Goal: Task Accomplishment & Management: Complete application form

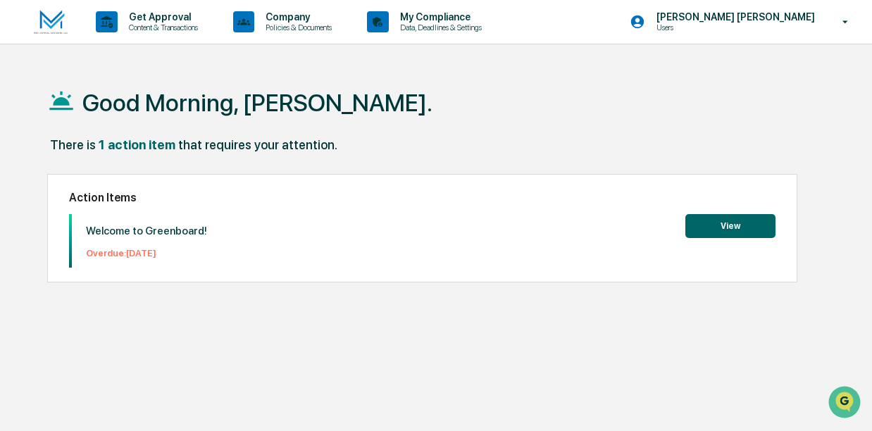
click at [729, 220] on button "View" at bounding box center [730, 226] width 90 height 24
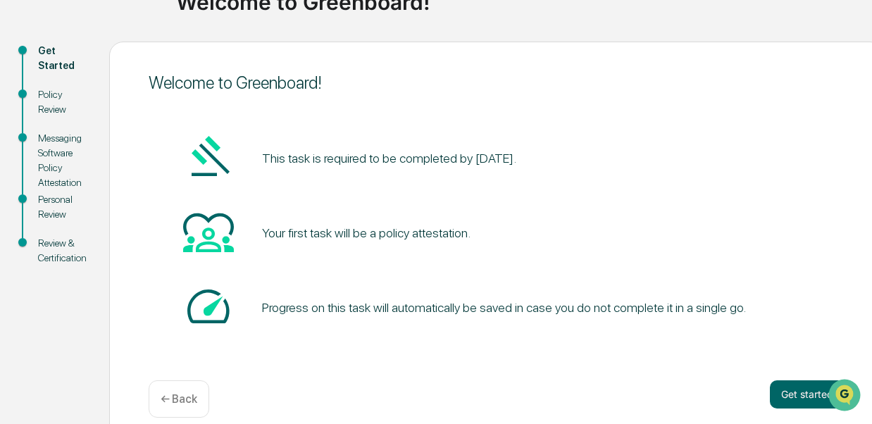
scroll to position [128, 0]
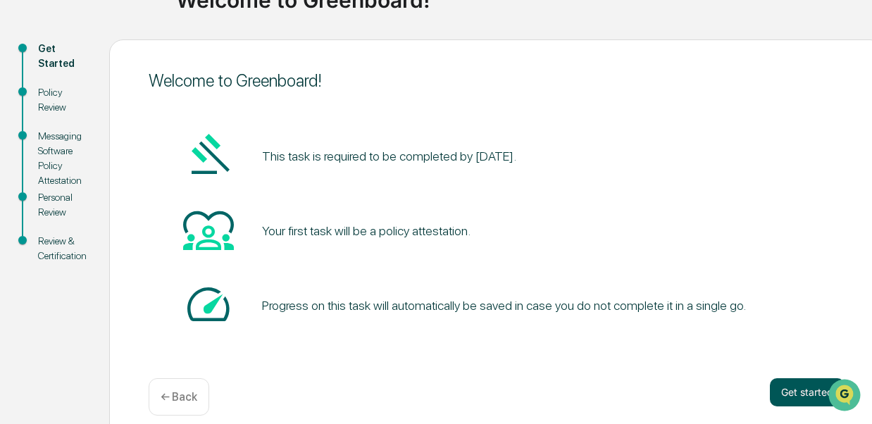
click at [801, 394] on button "Get started" at bounding box center [806, 392] width 75 height 28
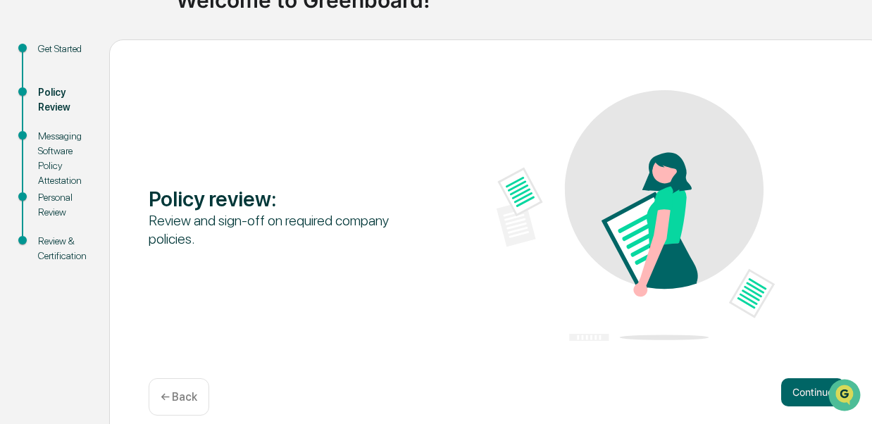
click at [801, 394] on button "Continue" at bounding box center [812, 392] width 63 height 28
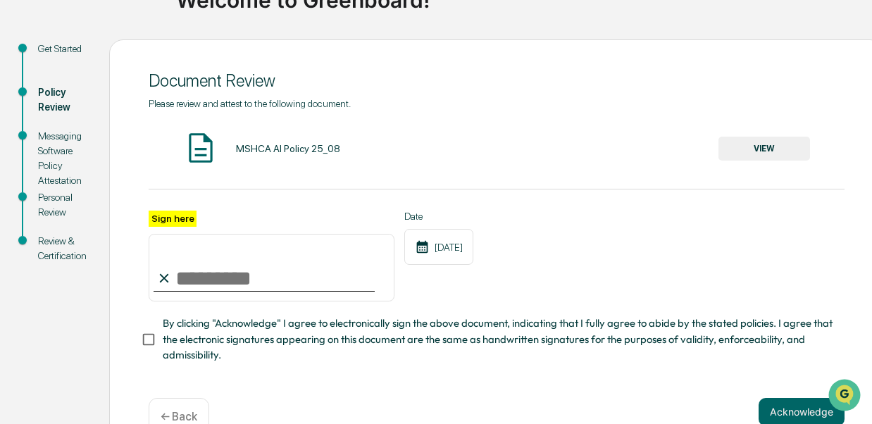
click at [187, 282] on input "Sign here" at bounding box center [272, 268] width 246 height 68
type input "**********"
click at [517, 302] on div "**********" at bounding box center [497, 256] width 696 height 92
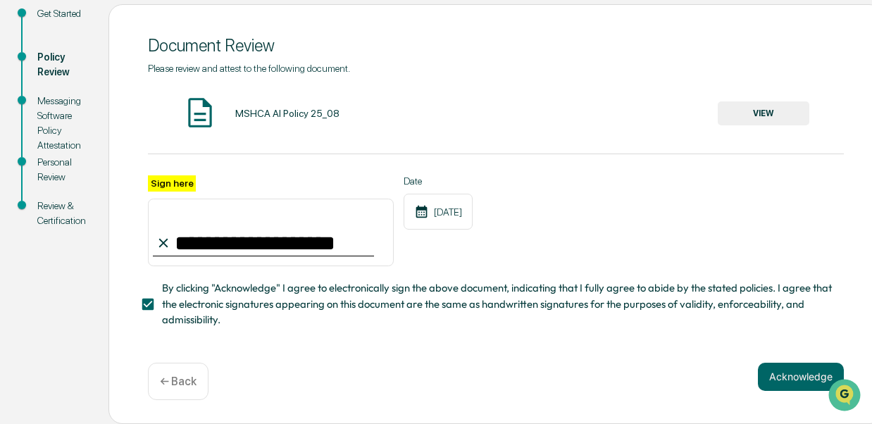
scroll to position [168, 0]
click at [793, 372] on button "Acknowledge" at bounding box center [801, 377] width 86 height 28
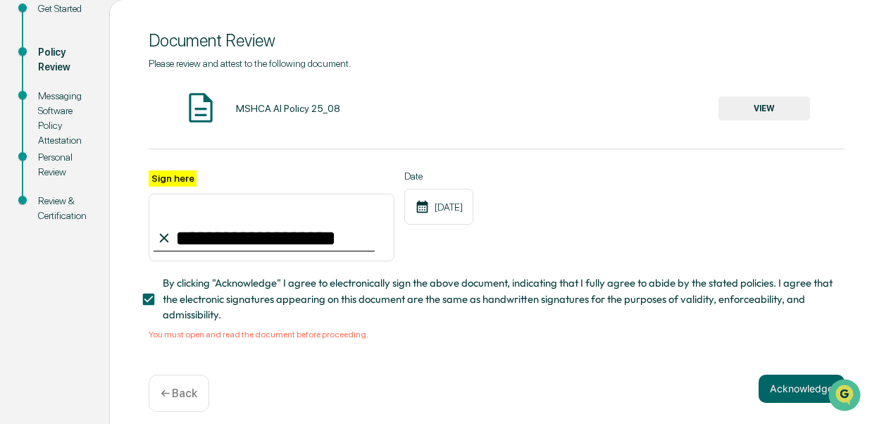
click at [760, 101] on button "VIEW" at bounding box center [764, 108] width 92 height 24
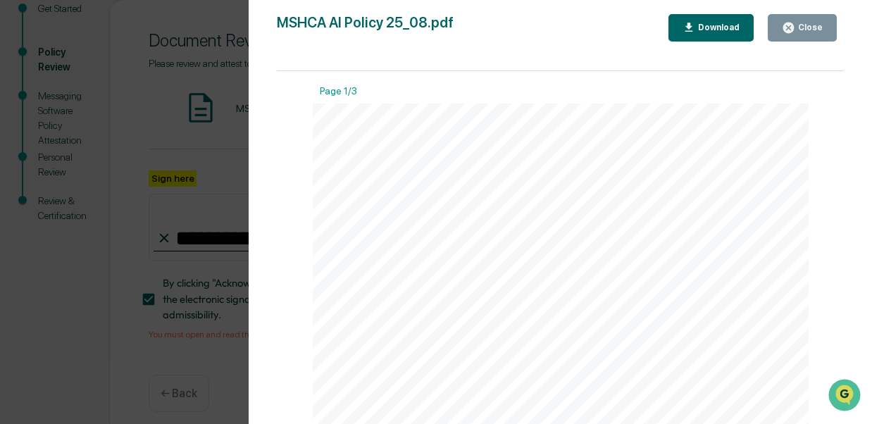
click at [810, 20] on button "Close" at bounding box center [801, 27] width 69 height 27
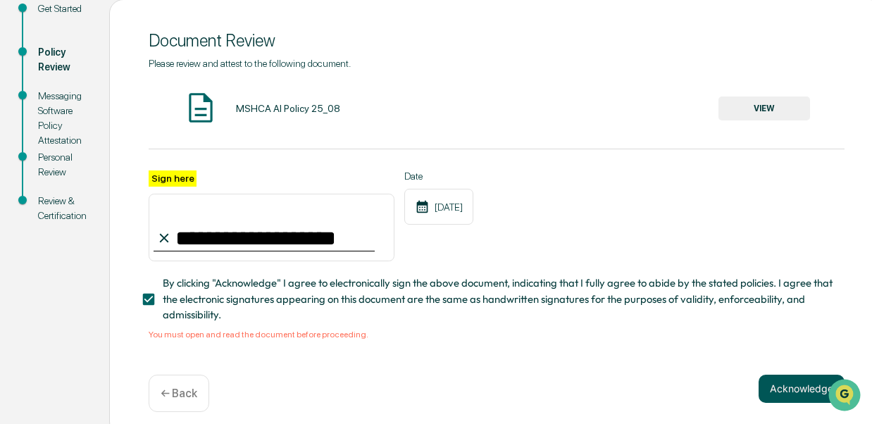
click at [786, 392] on button "Acknowledge" at bounding box center [801, 389] width 86 height 28
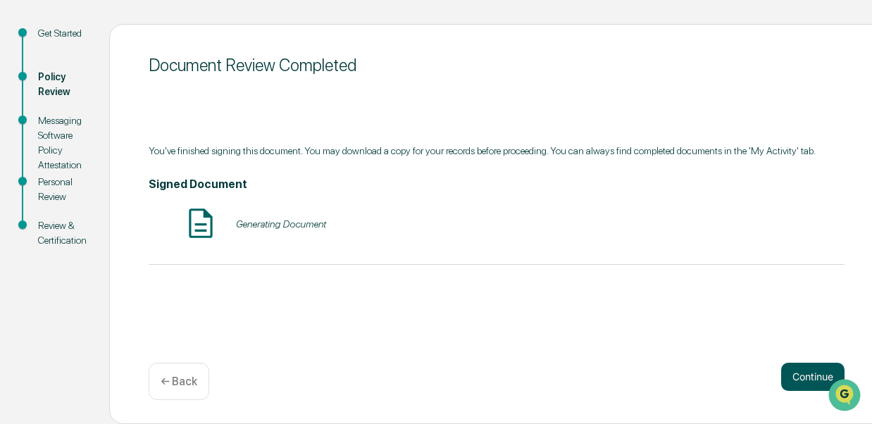
scroll to position [144, 0]
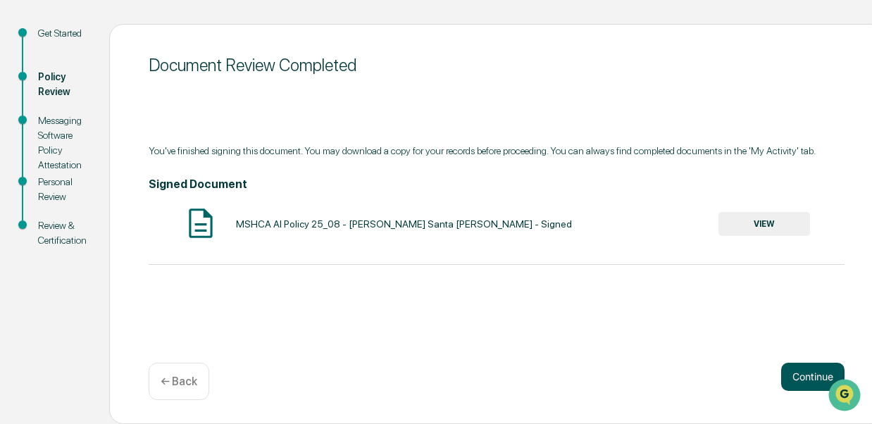
click at [801, 372] on button "Continue" at bounding box center [812, 377] width 63 height 28
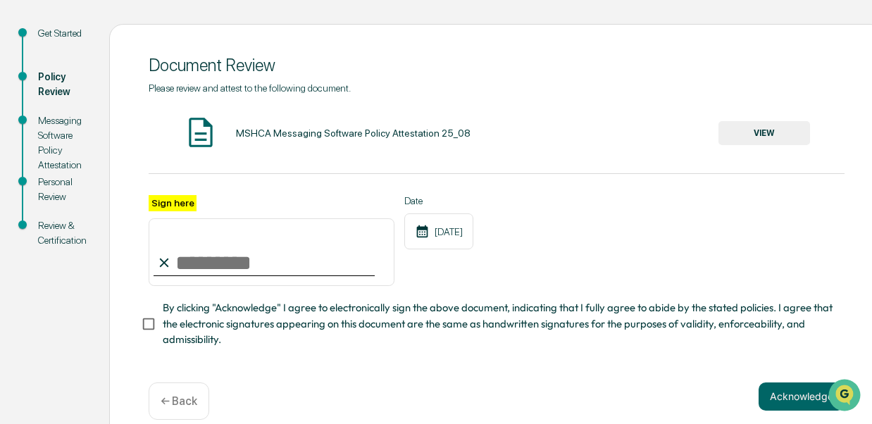
click at [759, 127] on button "VIEW" at bounding box center [764, 133] width 92 height 24
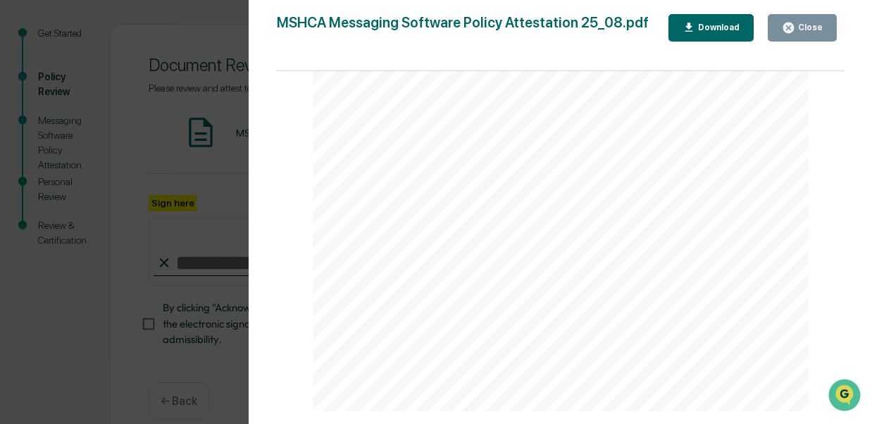
scroll to position [337, 0]
click at [812, 14] on button "Close" at bounding box center [801, 27] width 69 height 27
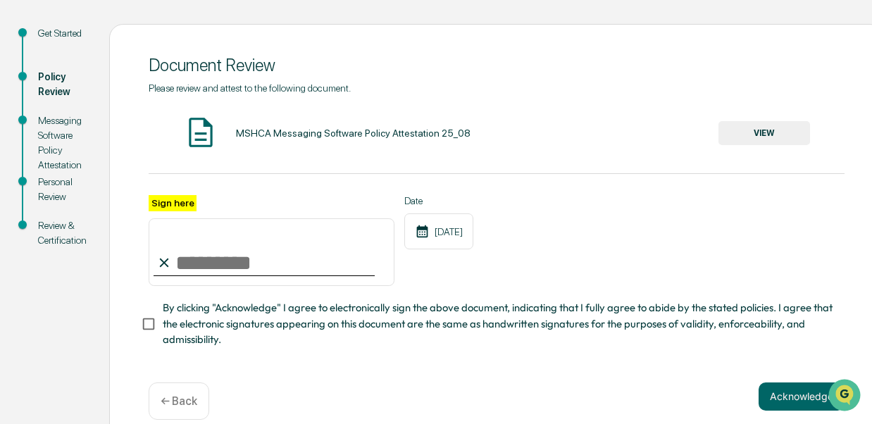
click at [190, 270] on input "Sign here" at bounding box center [272, 252] width 246 height 68
type input "**********"
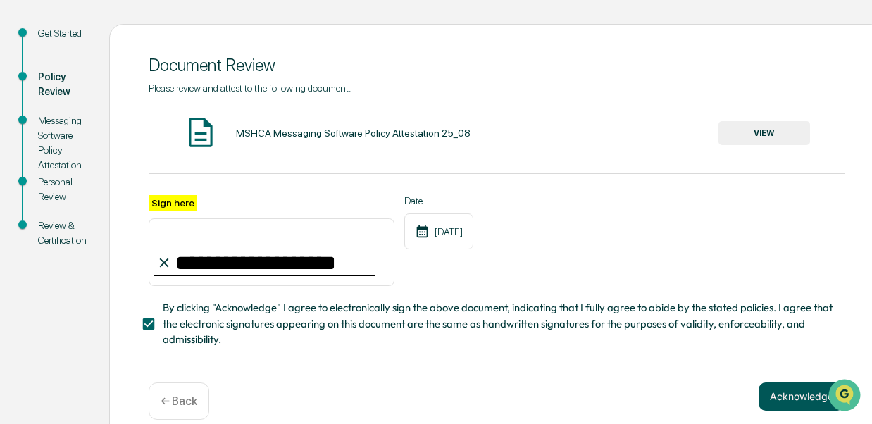
click at [804, 396] on button "Acknowledge" at bounding box center [801, 396] width 86 height 28
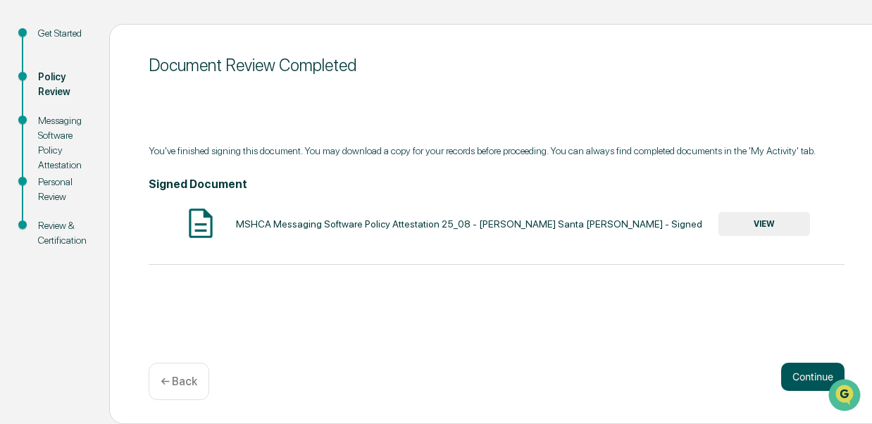
click at [804, 374] on button "Continue" at bounding box center [812, 377] width 63 height 28
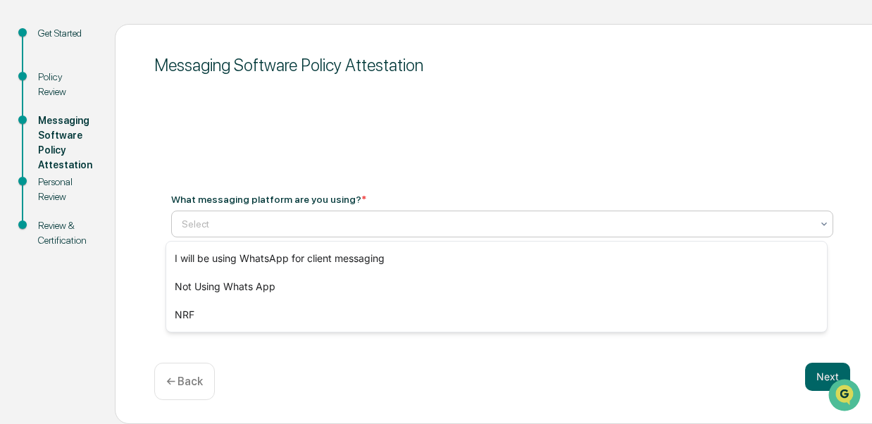
click at [818, 218] on div at bounding box center [823, 223] width 11 height 25
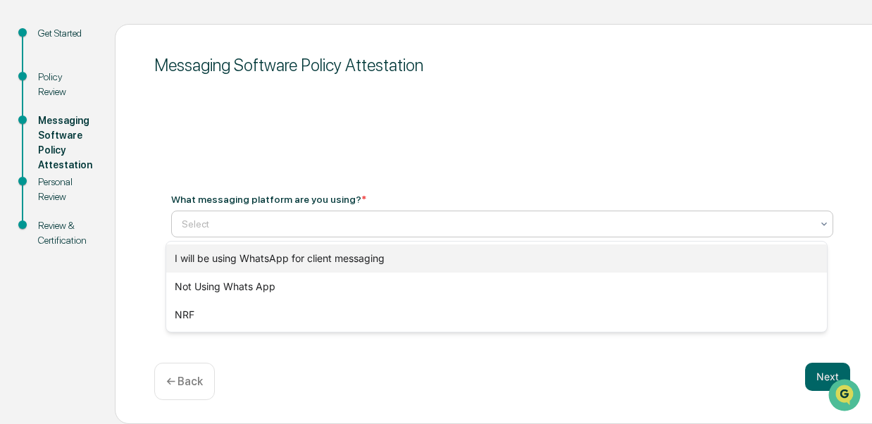
click at [636, 263] on div "I will be using WhatsApp for client messaging" at bounding box center [496, 258] width 661 height 28
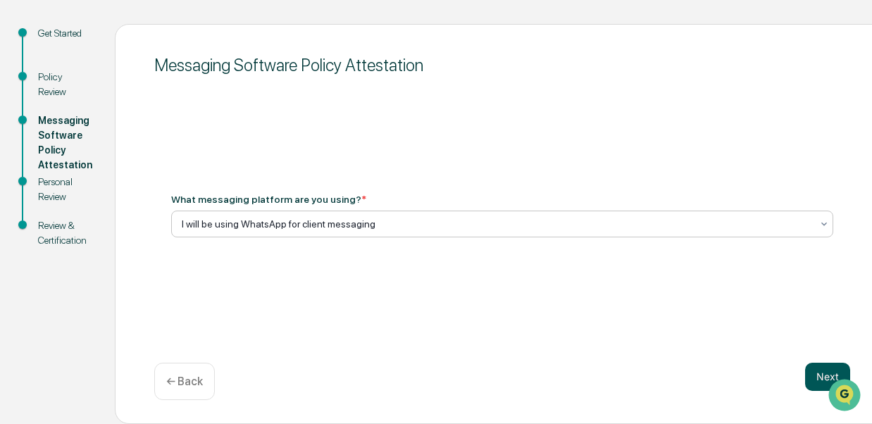
click at [819, 374] on button "Next" at bounding box center [827, 377] width 45 height 28
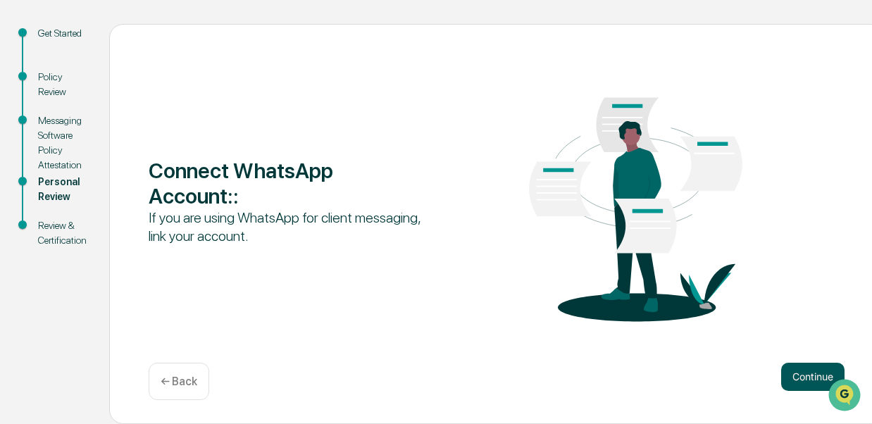
click at [807, 372] on button "Continue" at bounding box center [812, 377] width 63 height 28
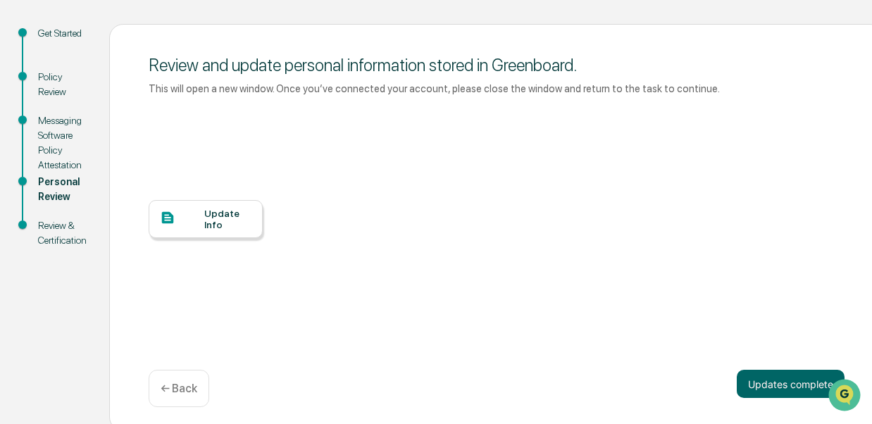
click at [215, 229] on div "Update Info" at bounding box center [227, 219] width 47 height 23
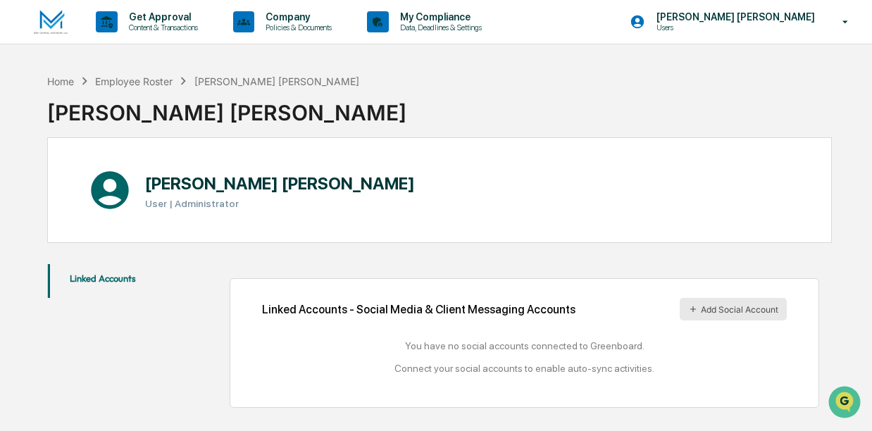
click at [731, 305] on button "Add Social Account" at bounding box center [732, 309] width 107 height 23
